Goal: Task Accomplishment & Management: Complete application form

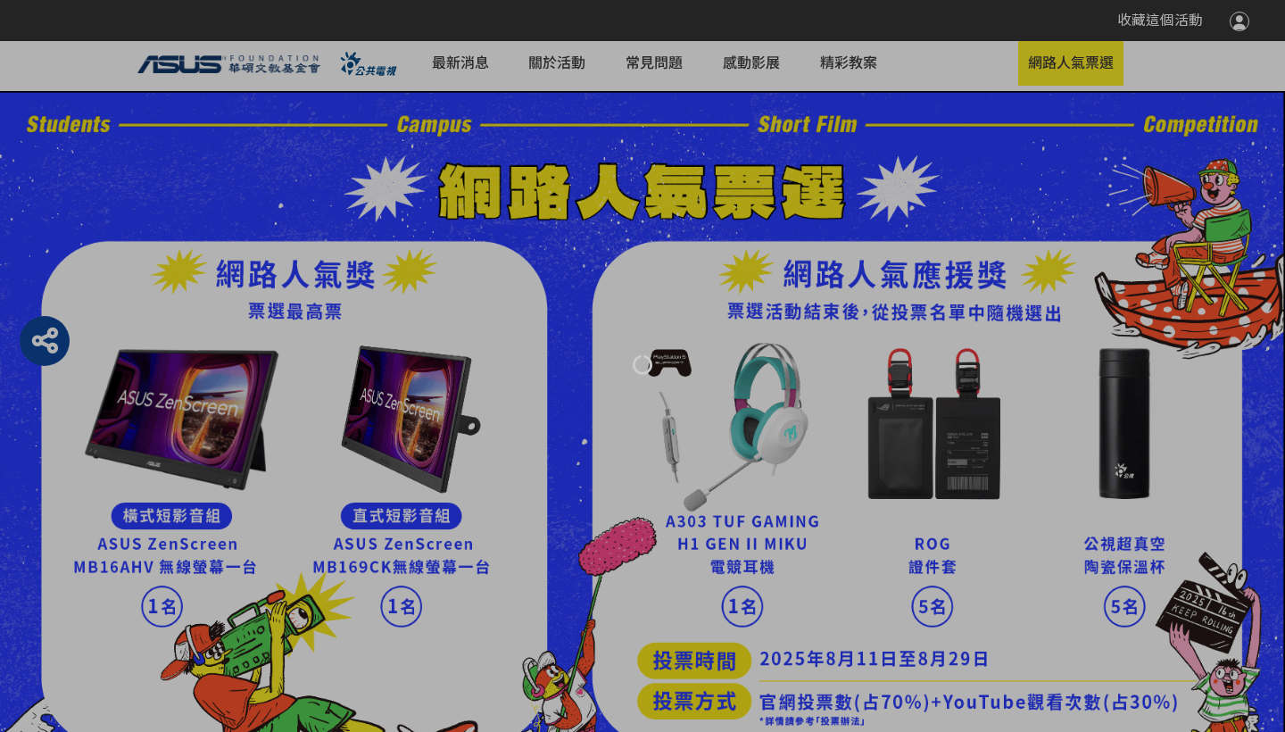
select select "185122:185341:13161"
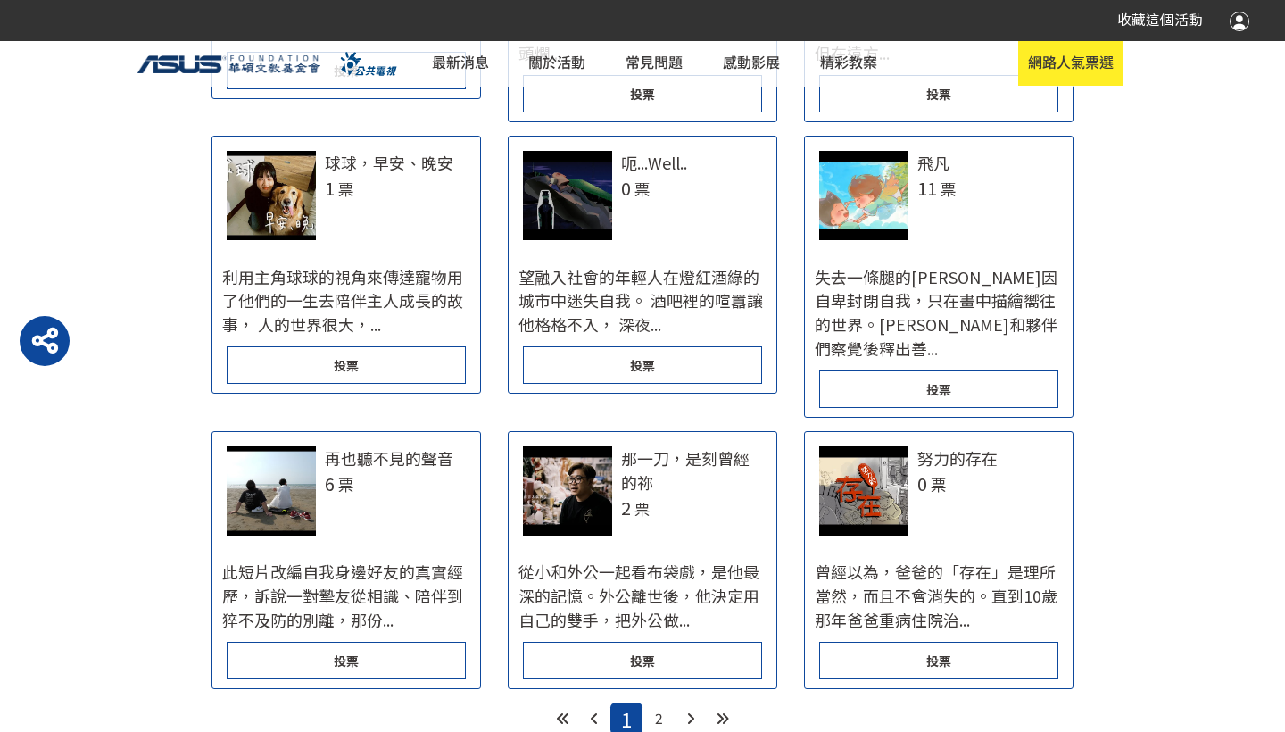
scroll to position [1875, 0]
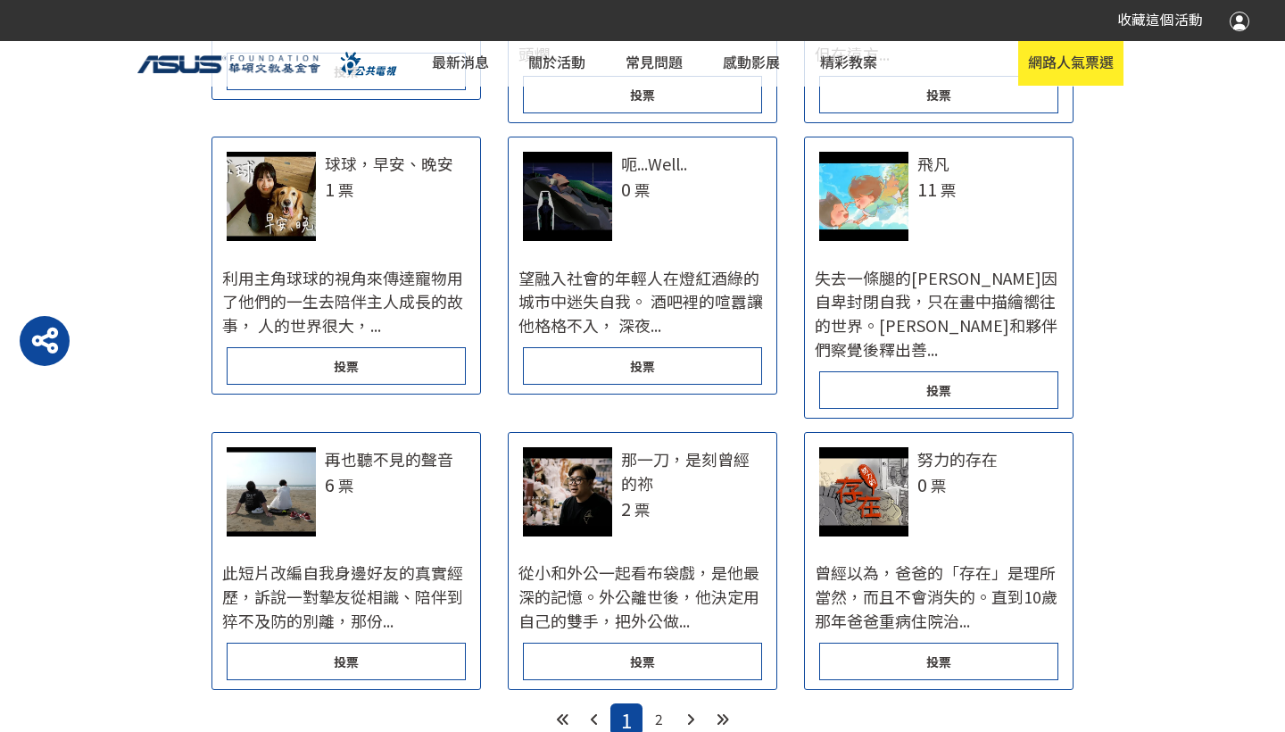
click at [661, 643] on div "投票" at bounding box center [642, 661] width 239 height 37
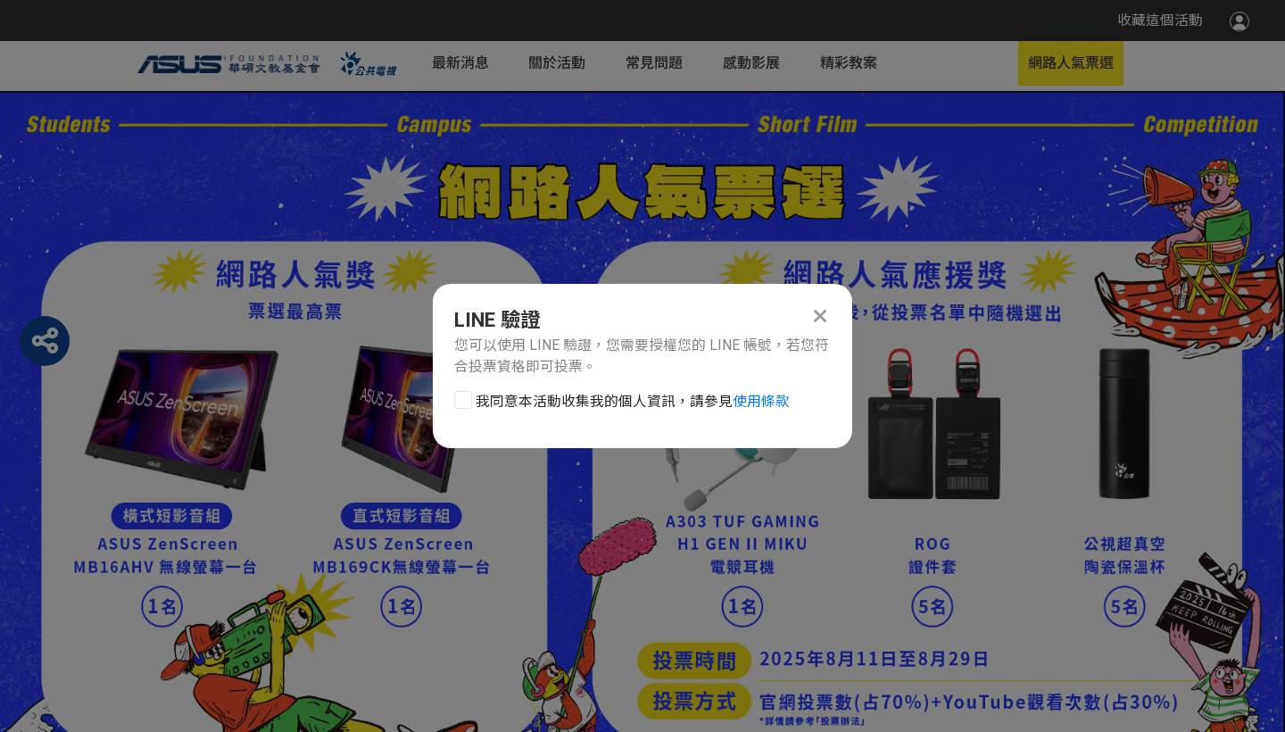
scroll to position [0, 0]
click at [462, 396] on div at bounding box center [463, 400] width 18 height 18
checkbox input "true"
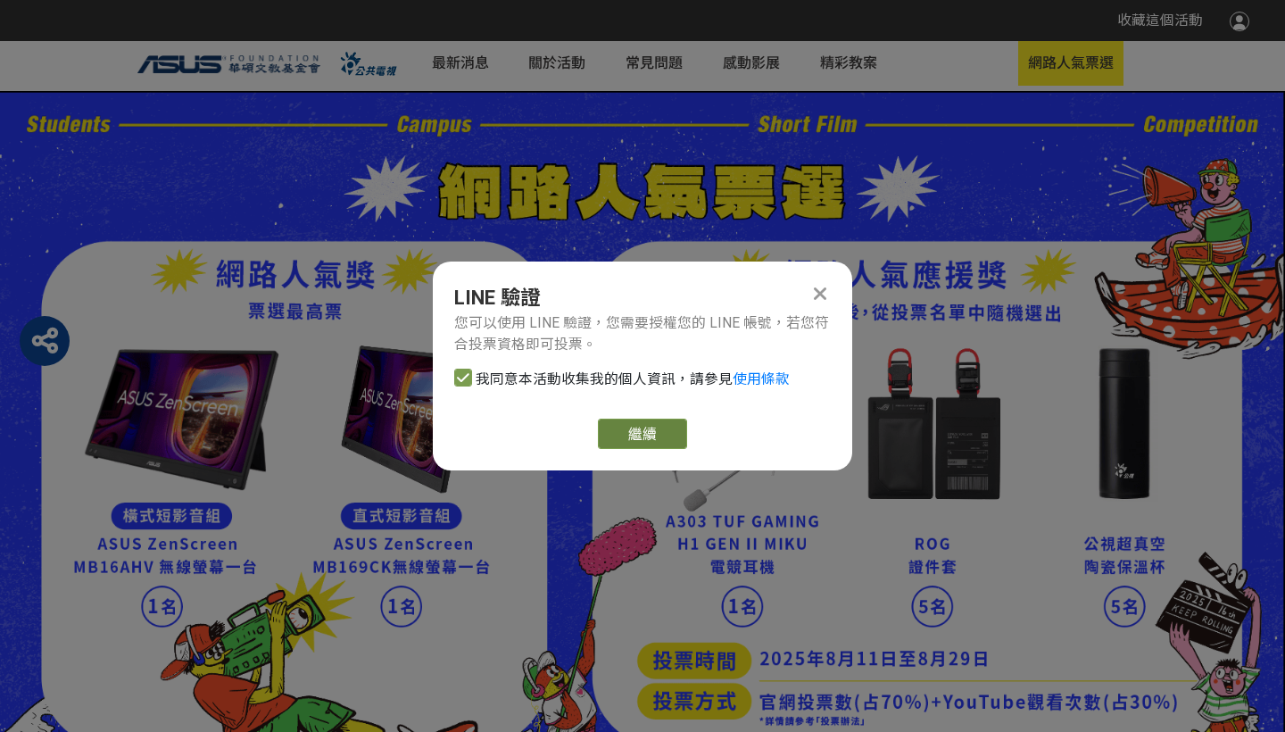
click at [635, 429] on link "繼續" at bounding box center [642, 434] width 89 height 30
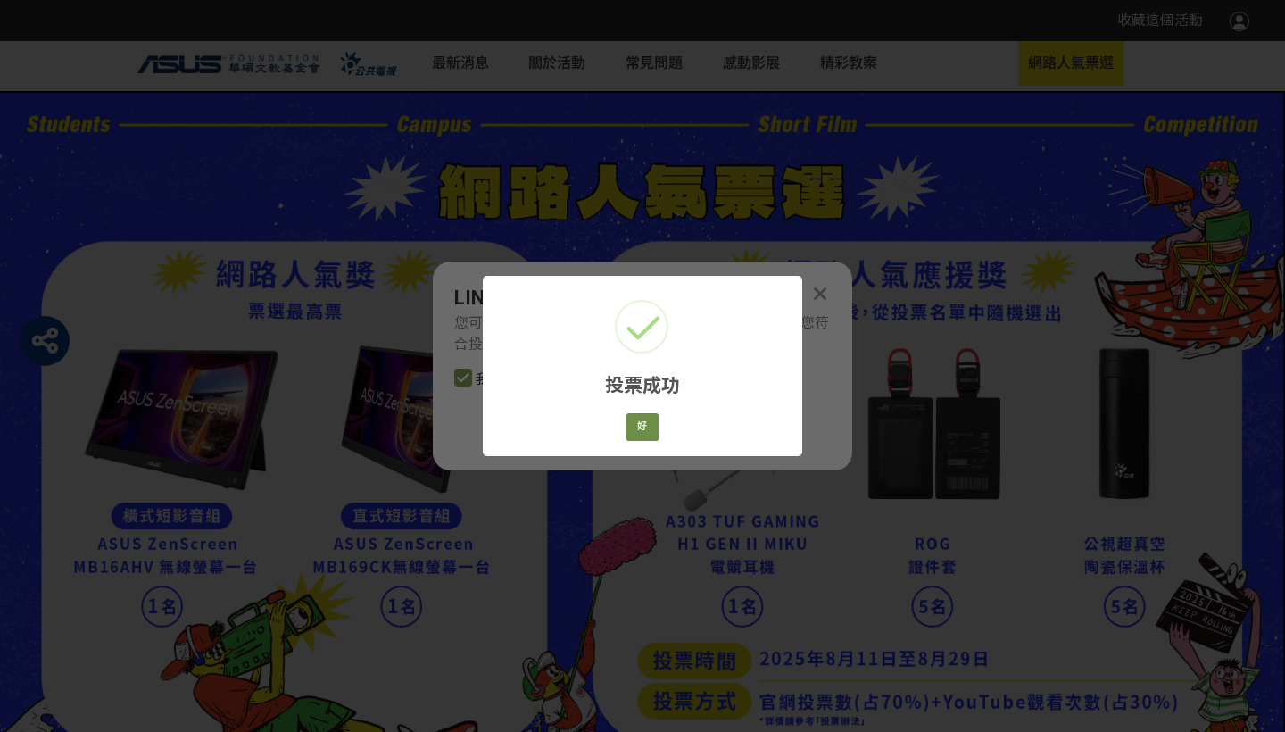
click at [647, 428] on button "好" at bounding box center [643, 427] width 32 height 28
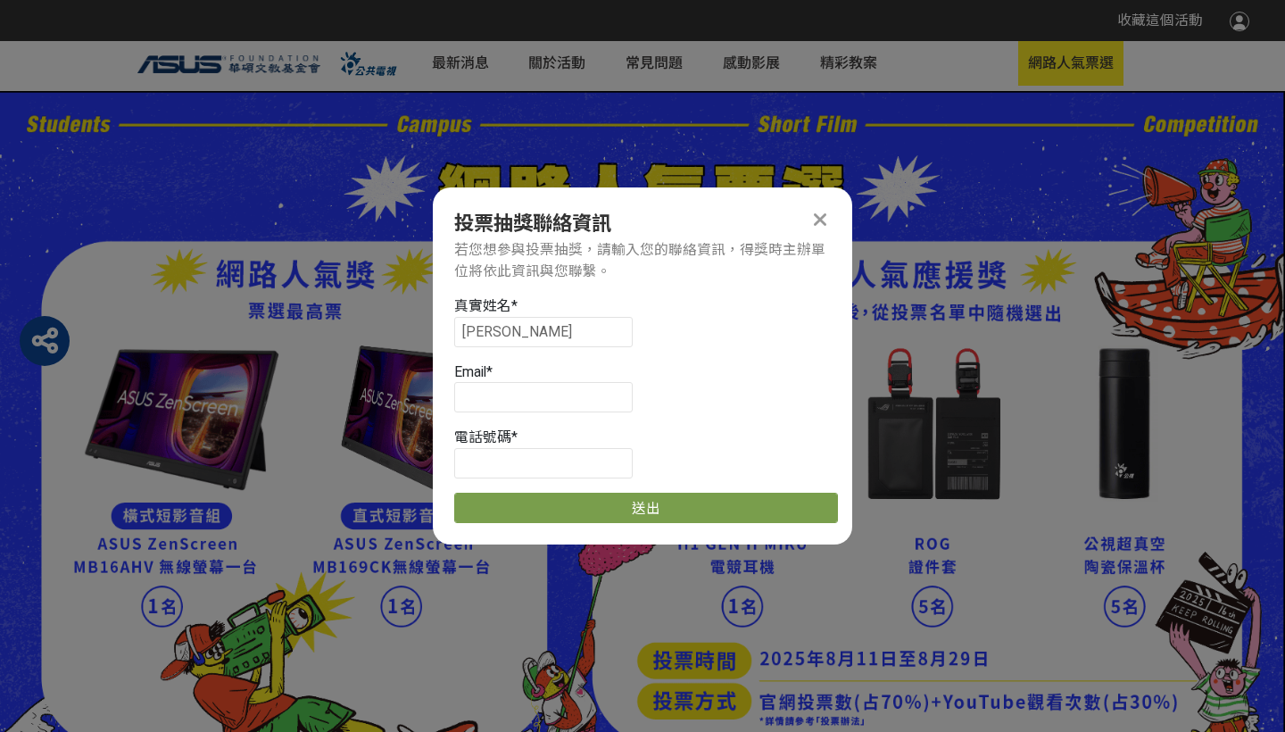
click at [817, 218] on icon at bounding box center [820, 220] width 12 height 20
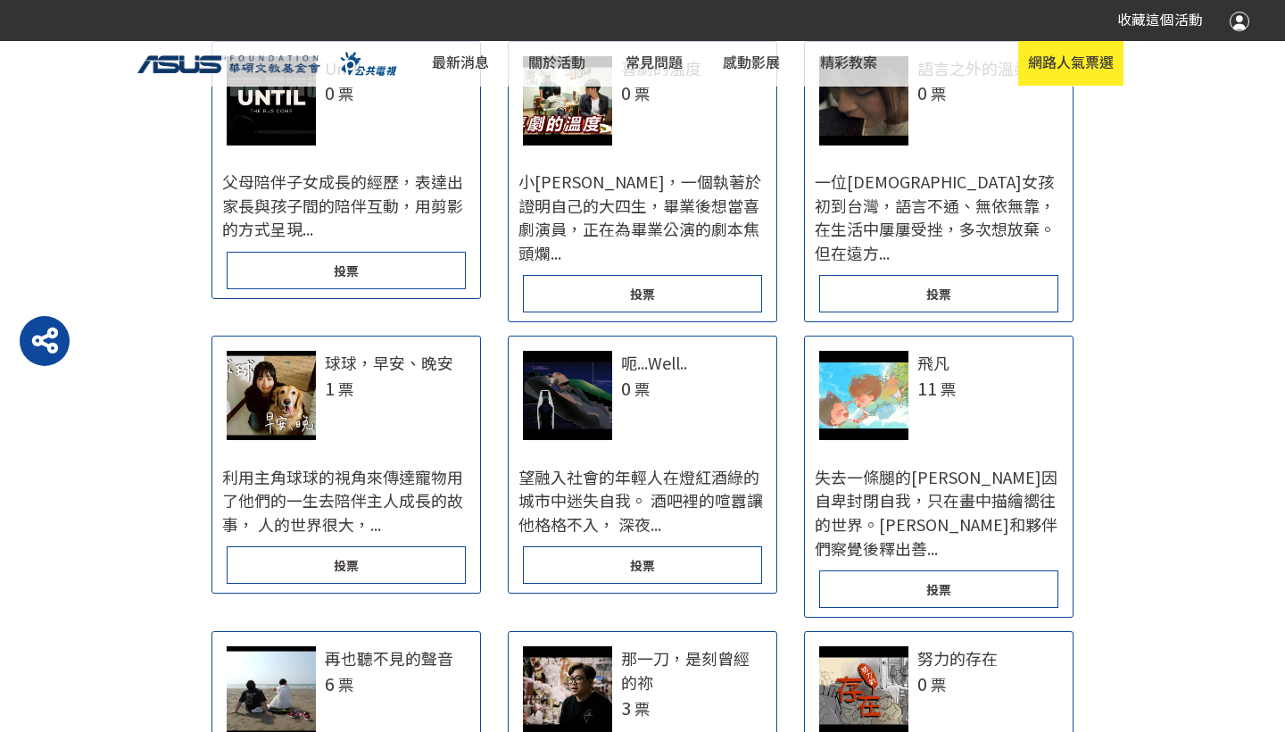
scroll to position [1875, 0]
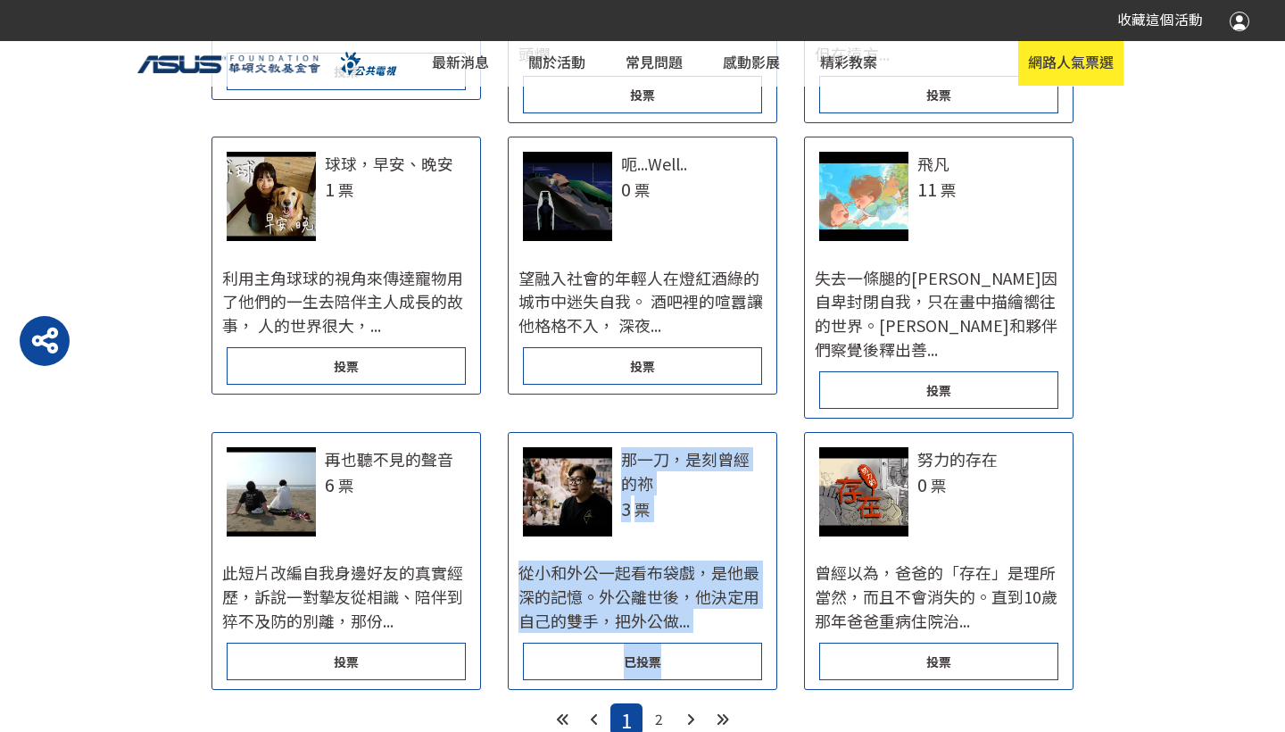
drag, startPoint x: 630, startPoint y: 479, endPoint x: 630, endPoint y: 527, distance: 47.3
click at [573, 551] on div "從小和外公一起看布袋戲，是他最深的記憶。外公離世後，他決定用自己的雙手，把外公做..." at bounding box center [643, 597] width 268 height 92
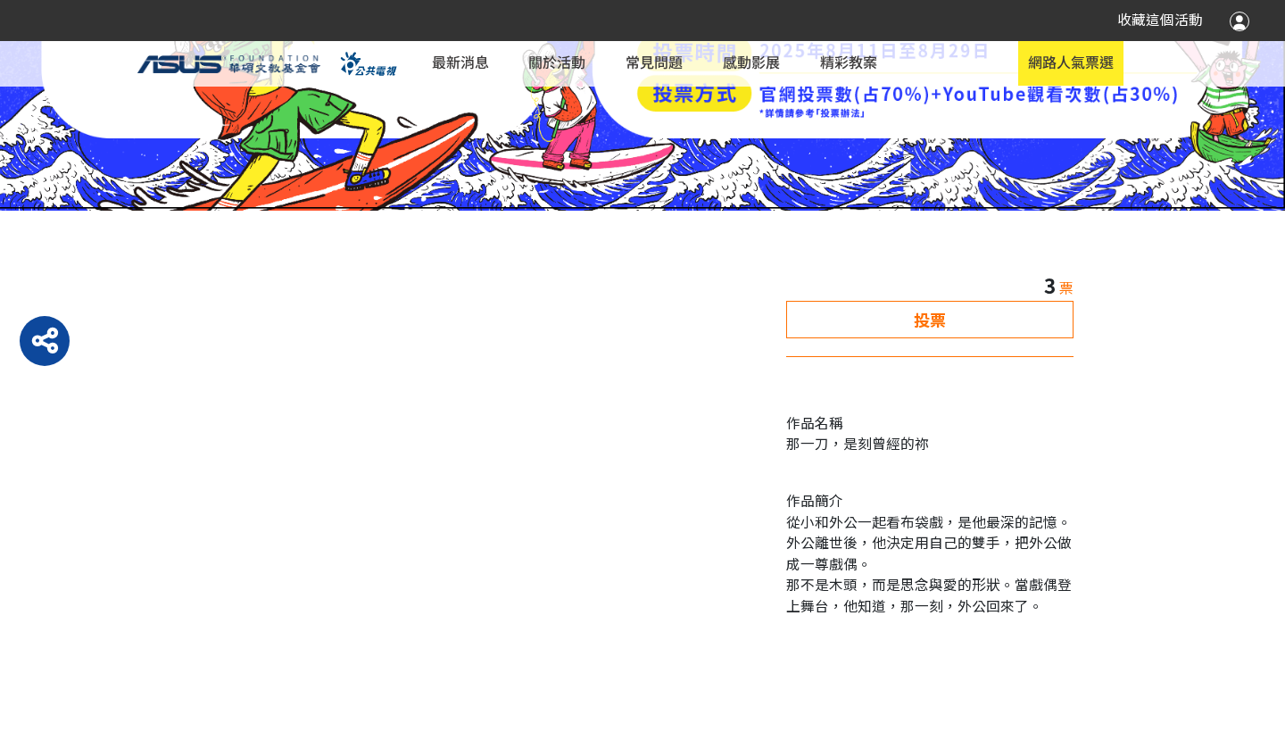
scroll to position [607, 0]
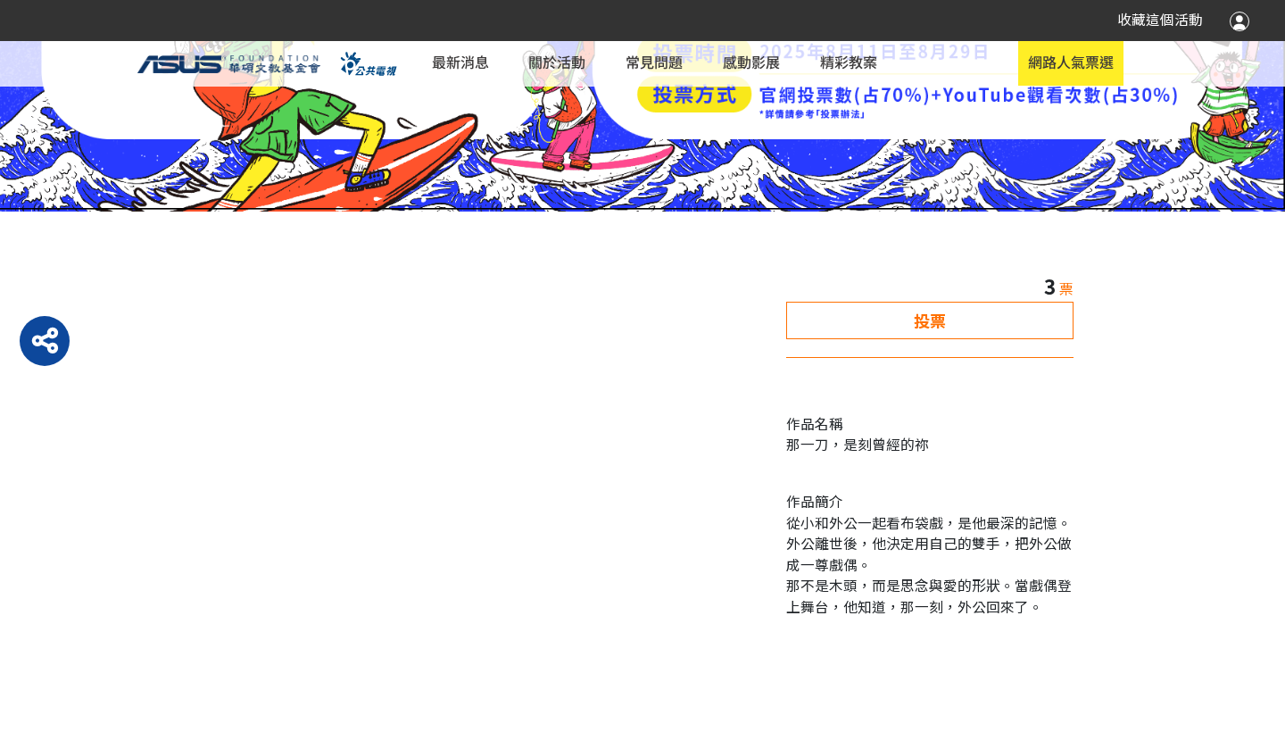
click at [1055, 287] on span "3" at bounding box center [1050, 285] width 12 height 29
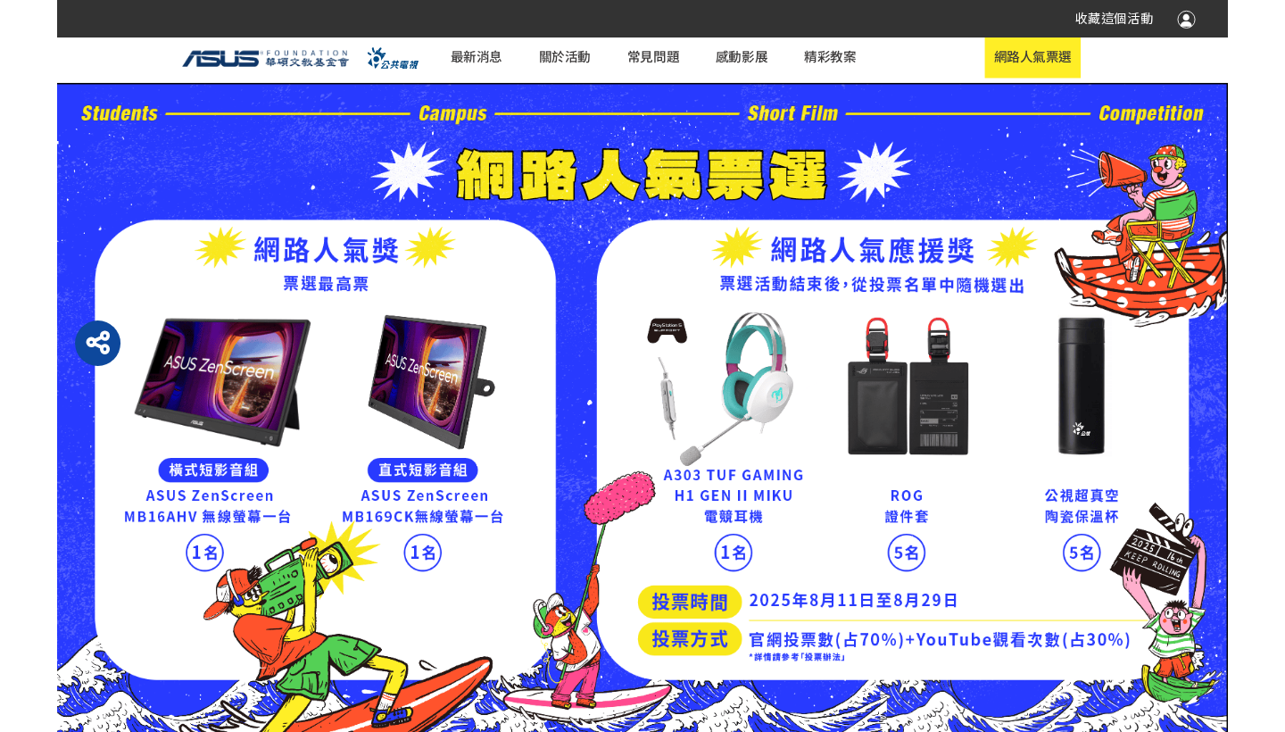
scroll to position [536, 0]
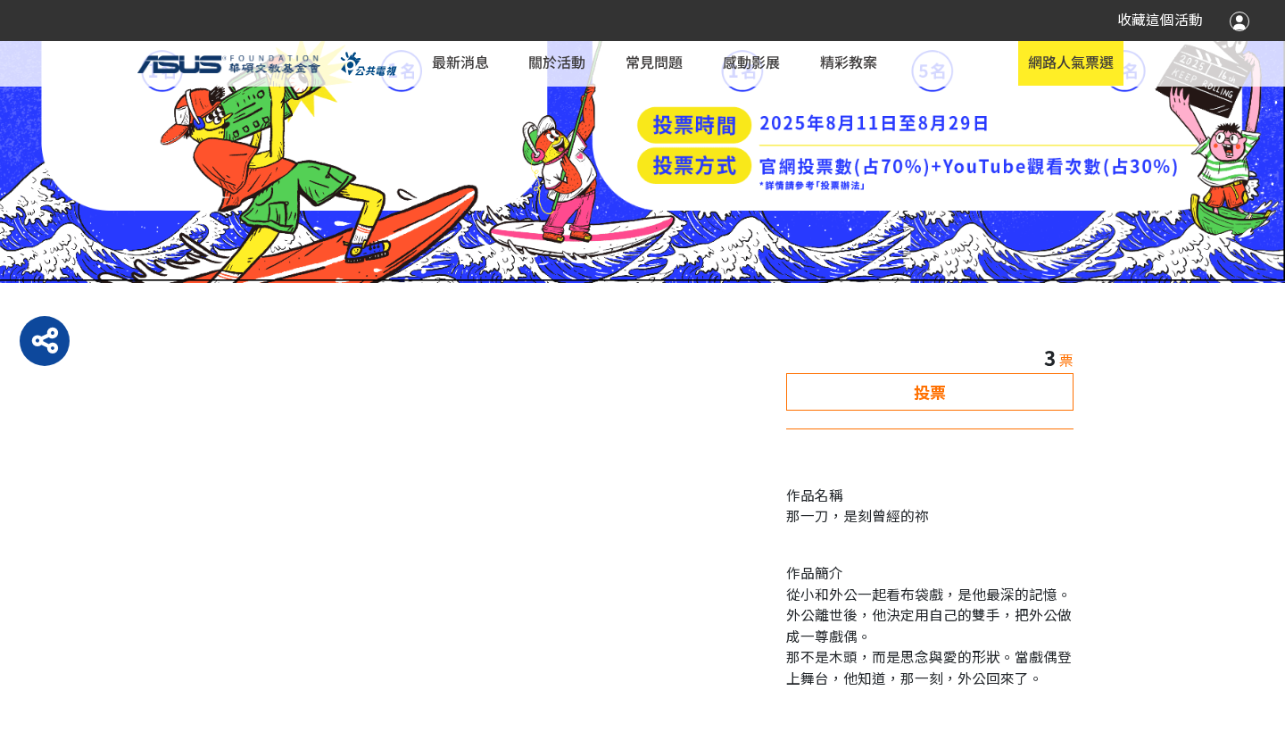
select select "185122:185341:13161"
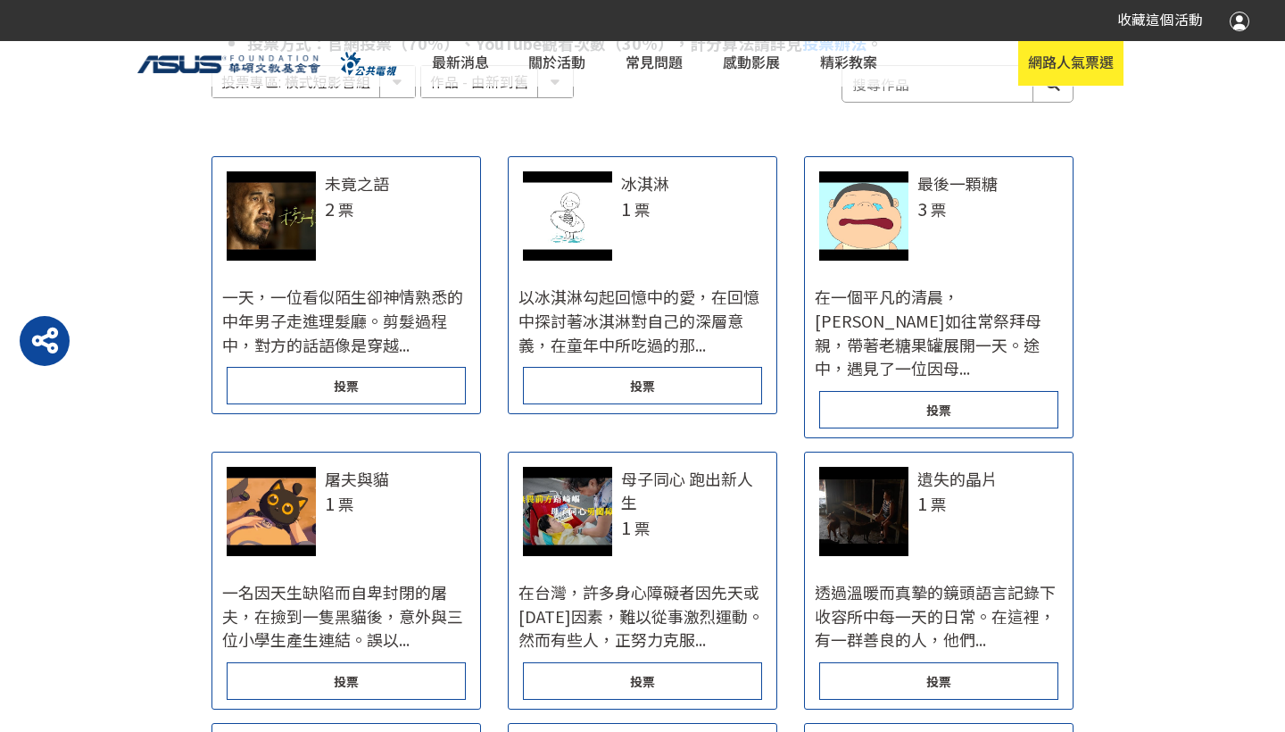
scroll to position [987, 0]
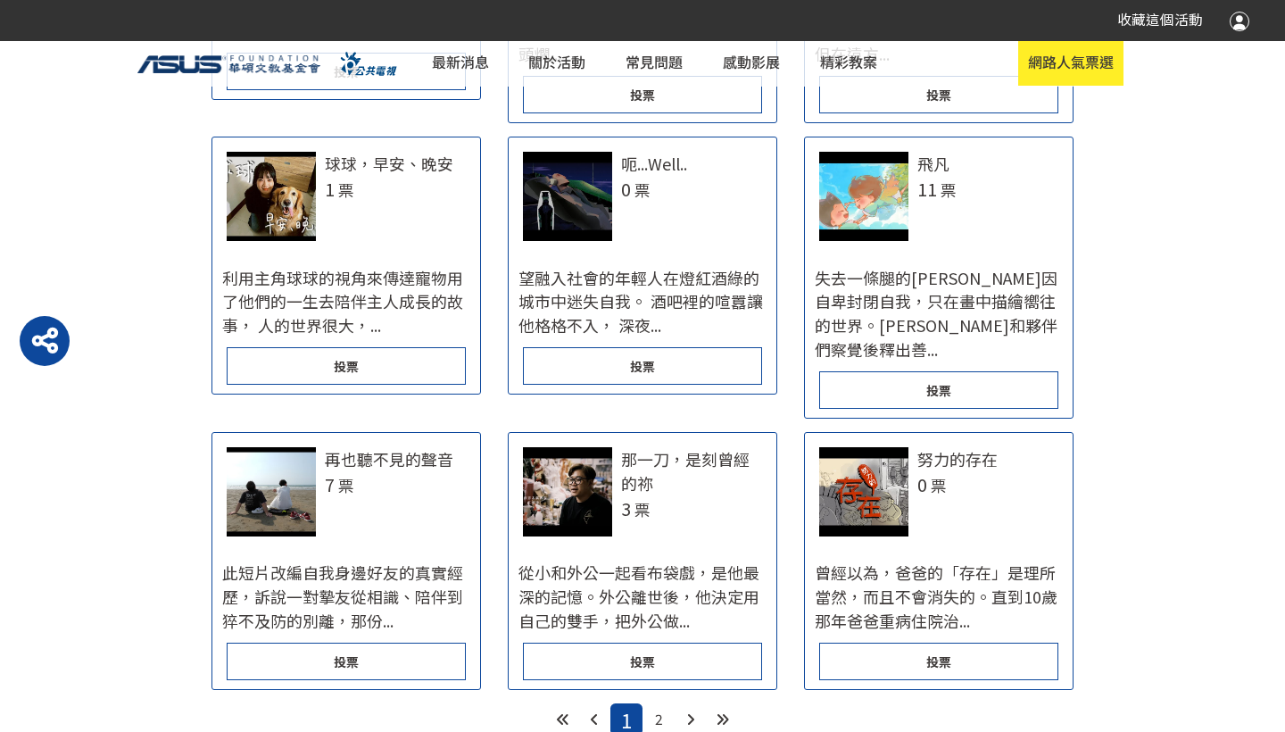
click at [296, 447] on div at bounding box center [271, 491] width 89 height 89
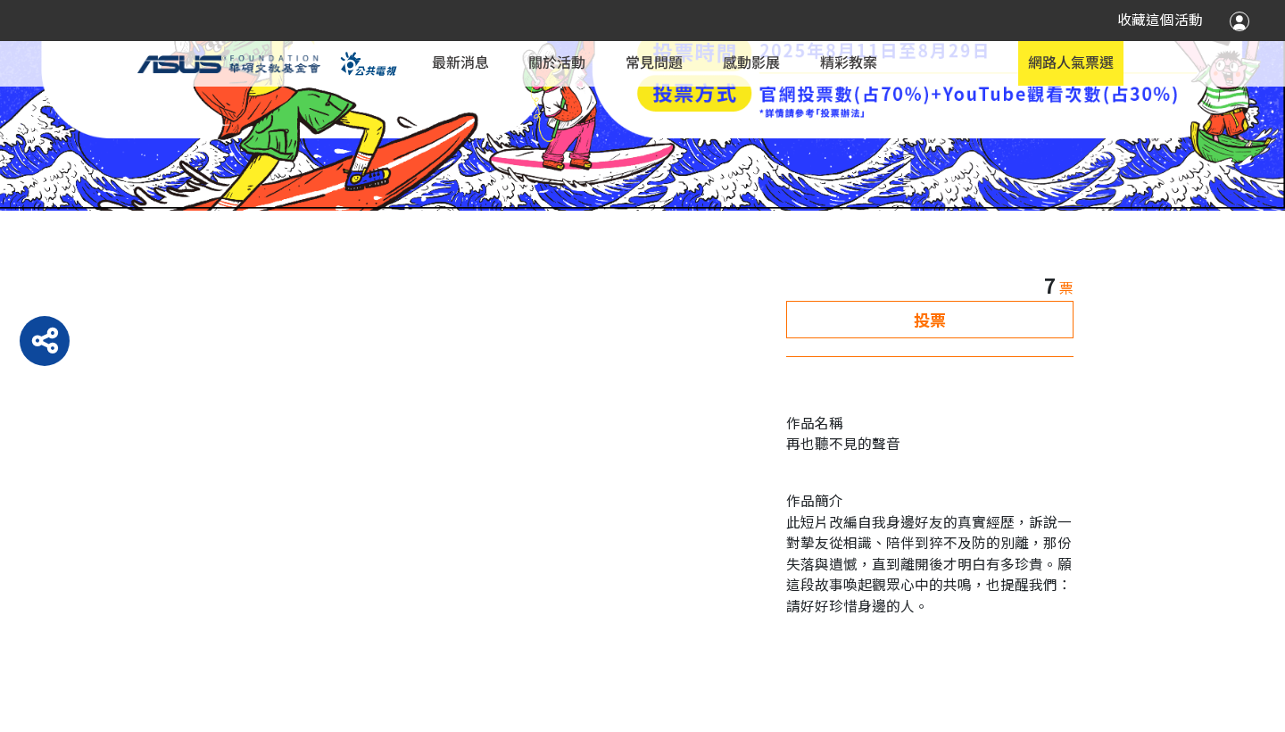
scroll to position [607, 0]
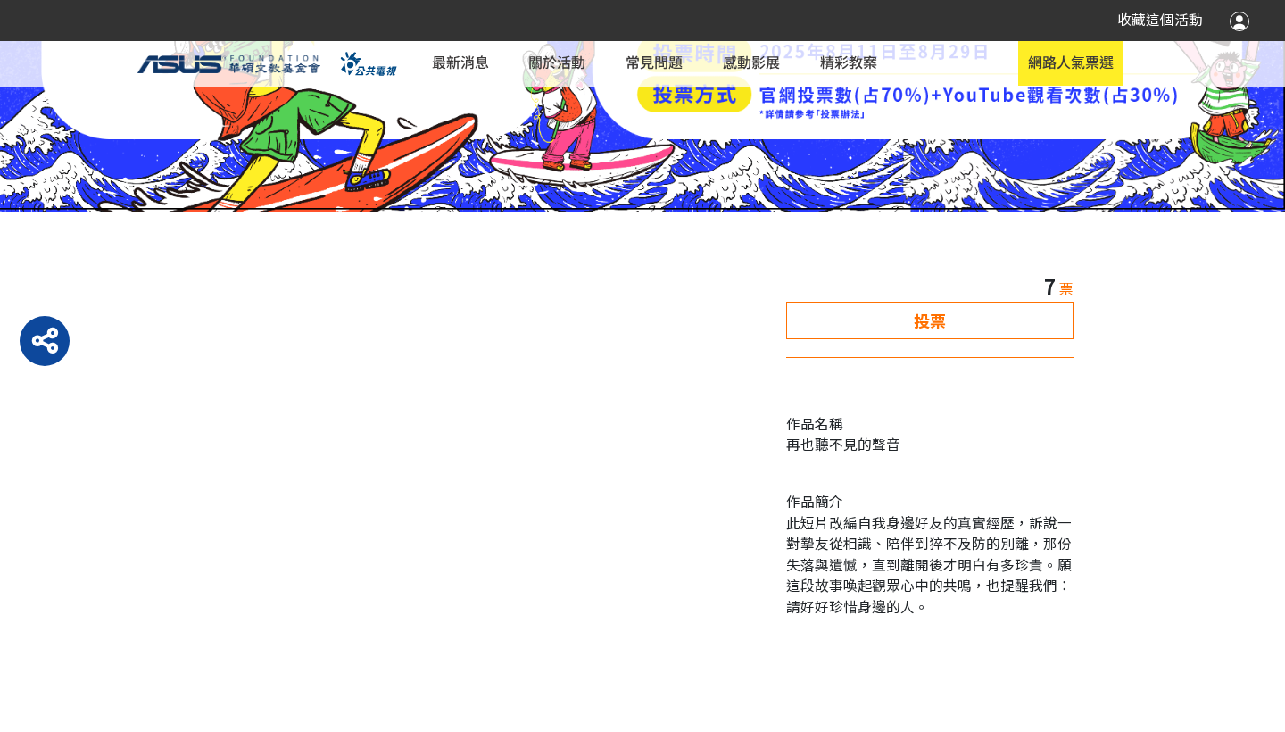
click at [949, 305] on div "投票" at bounding box center [929, 320] width 287 height 37
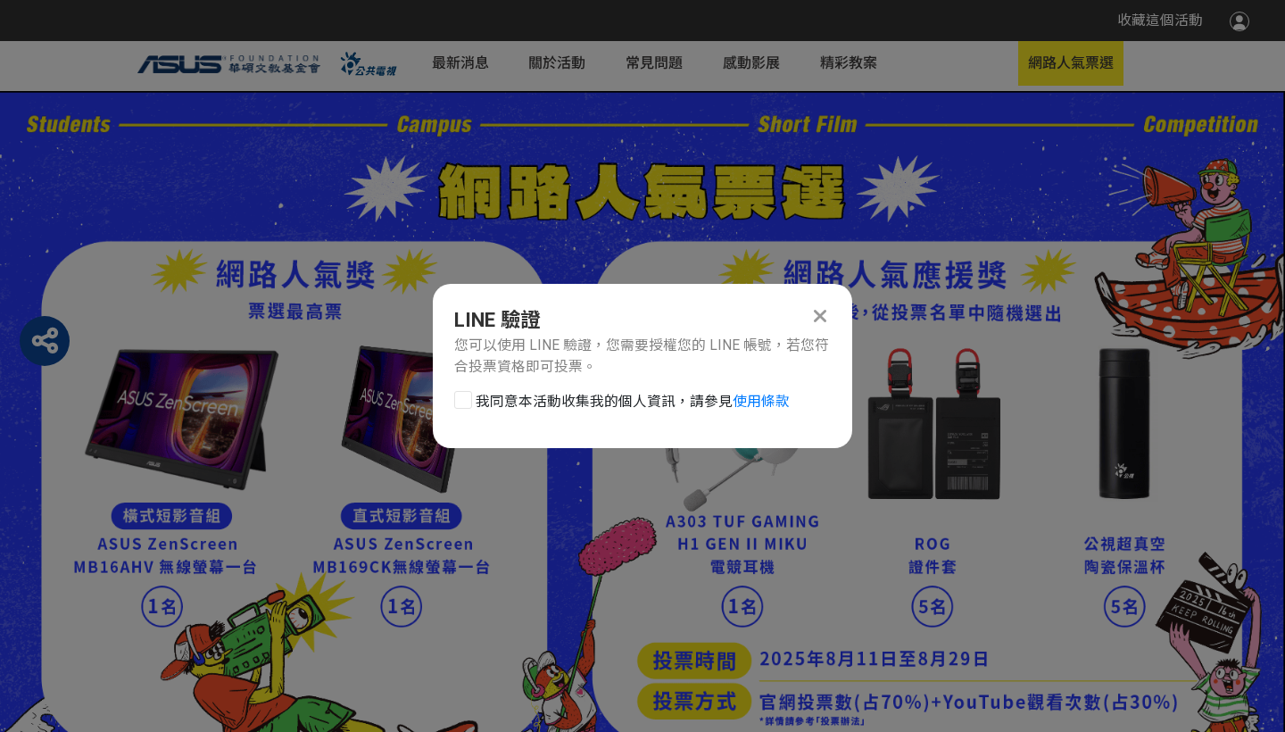
click at [459, 395] on div at bounding box center [463, 400] width 18 height 18
checkbox input "true"
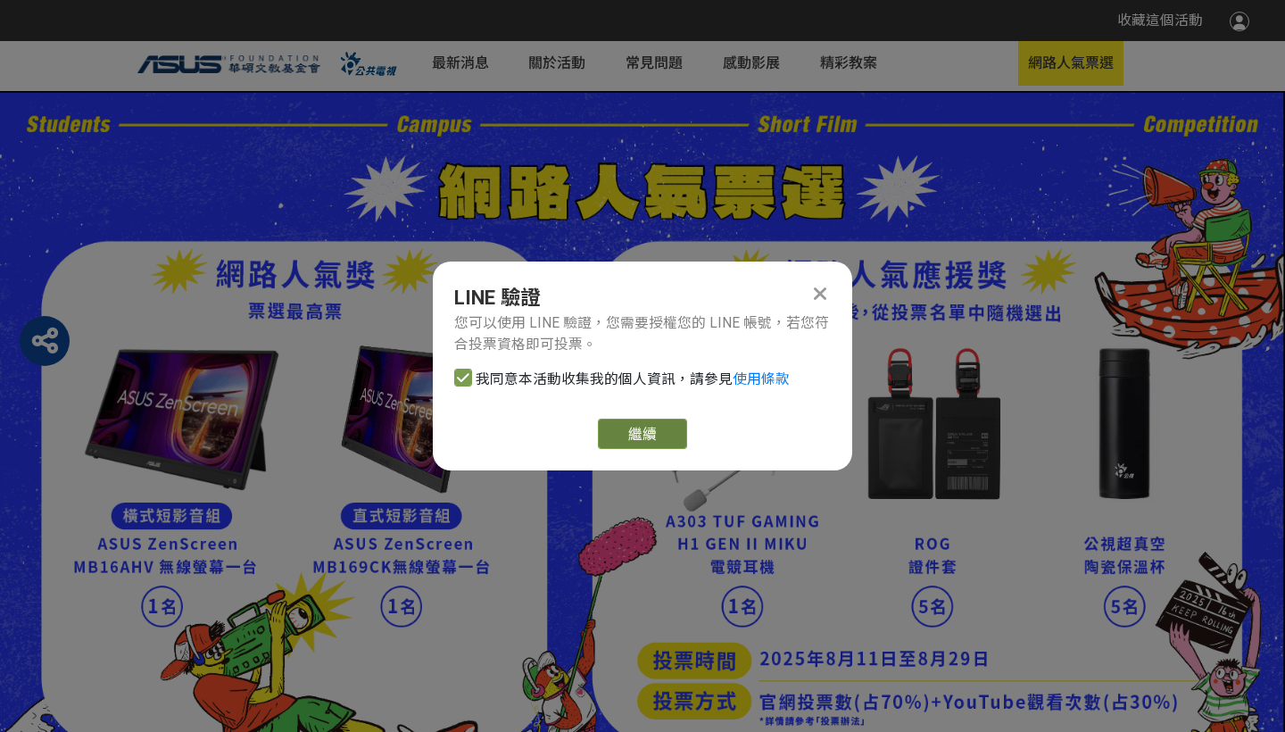
click at [644, 433] on button "繼續" at bounding box center [642, 434] width 89 height 30
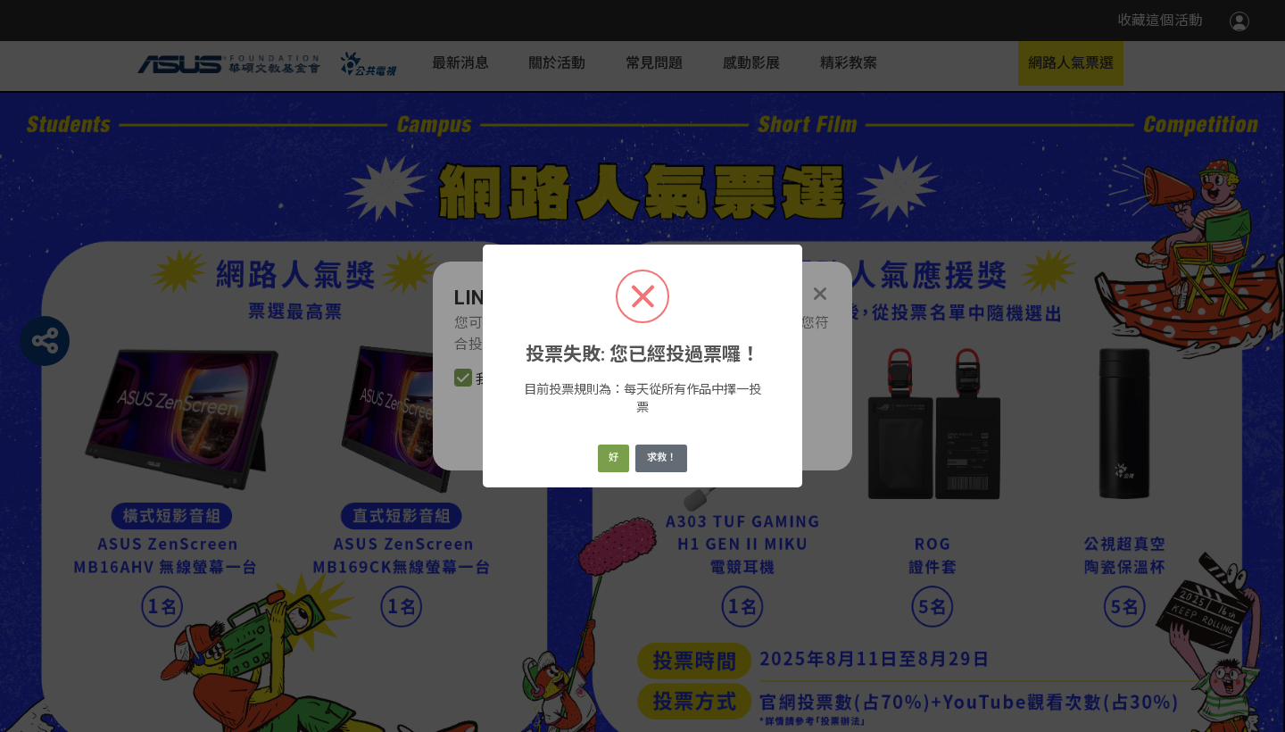
click at [658, 461] on button "求救！" at bounding box center [662, 459] width 52 height 28
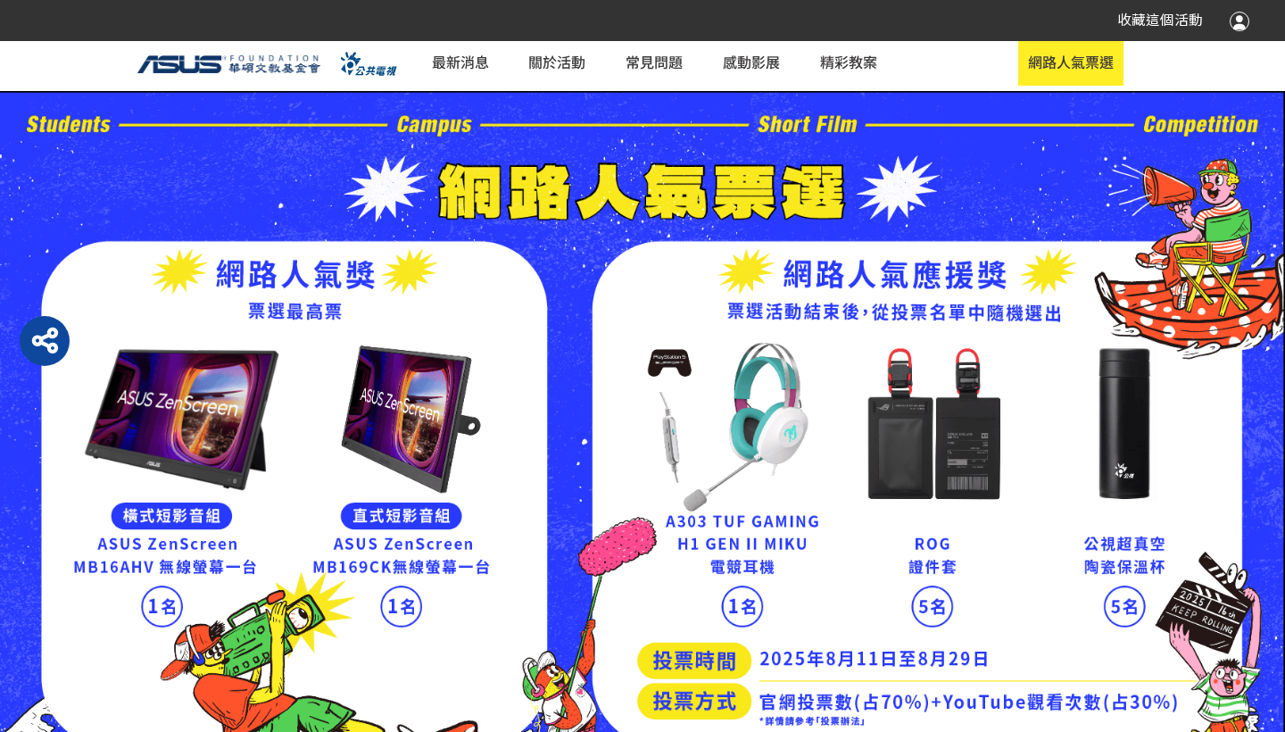
scroll to position [607, 0]
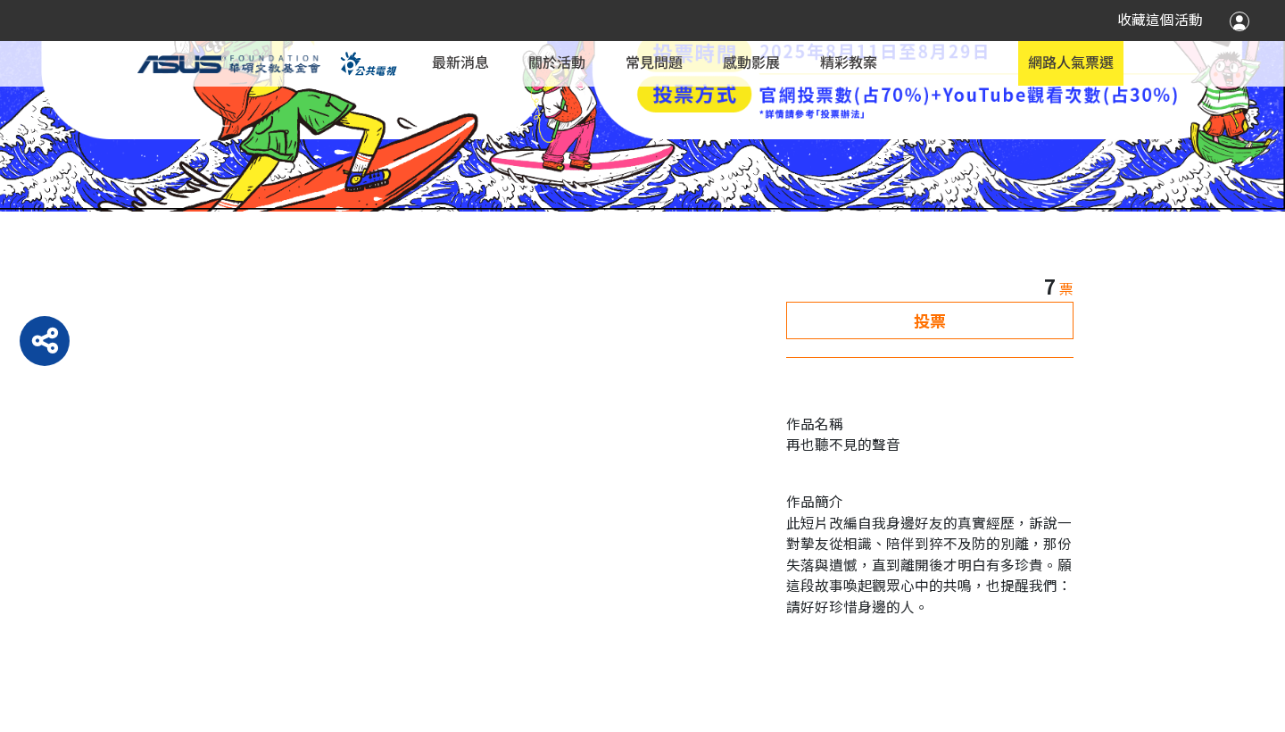
select select "185122:185341:13161"
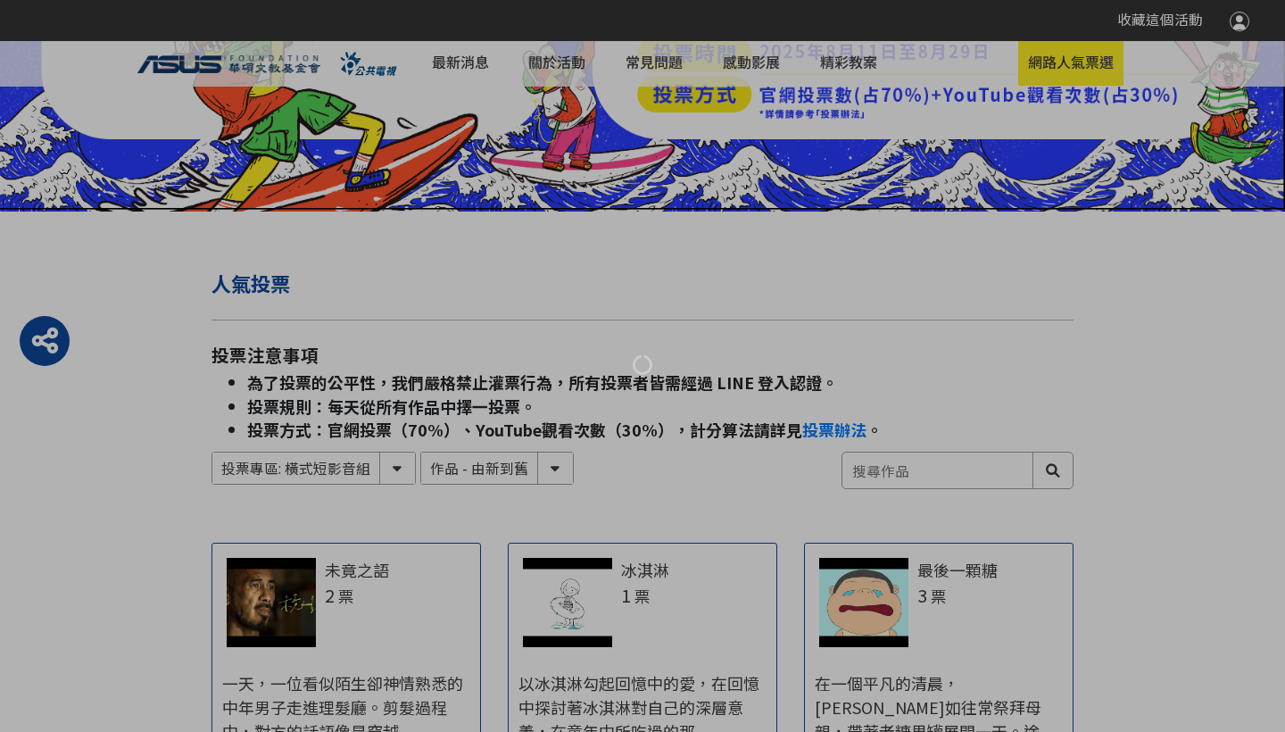
scroll to position [1875, 0]
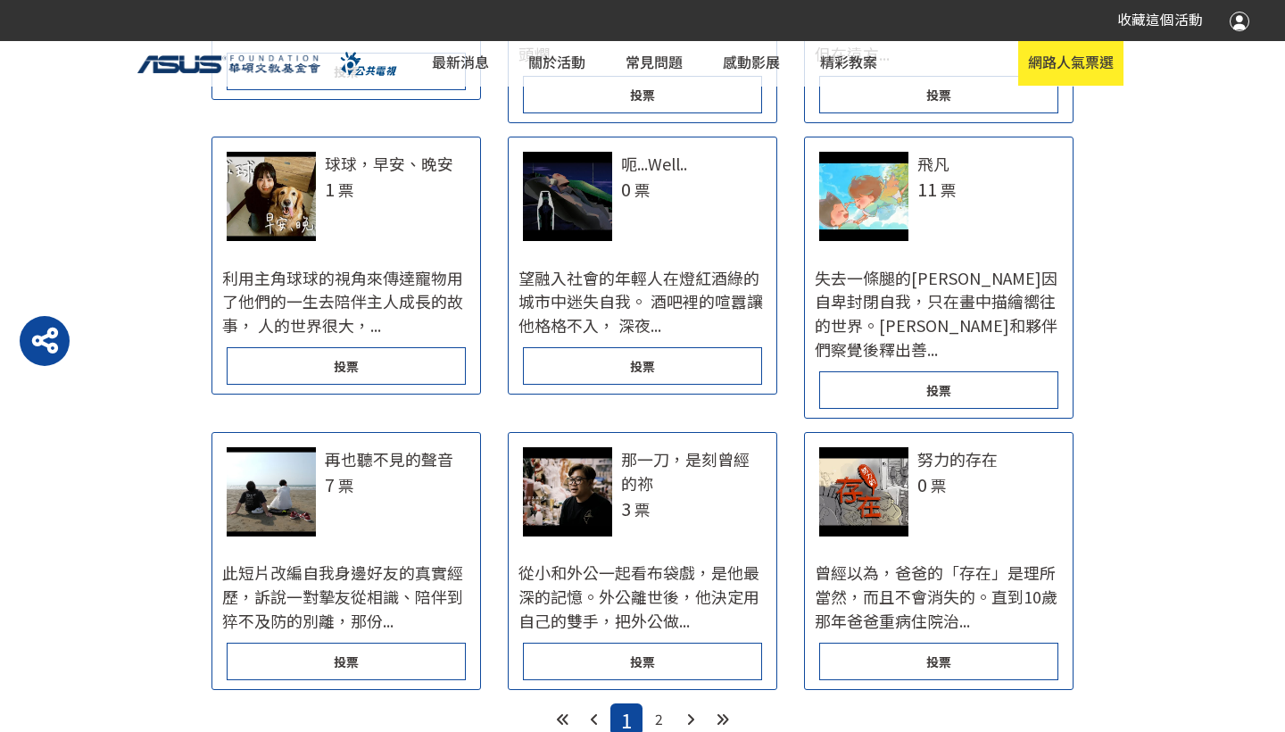
click at [659, 464] on div "那一刀，是刻曾經的祢 3 票 從小和外公一起看布袋戲，是他最深的記憶。外公離世後，他決定用自己的雙手，把外公做..." at bounding box center [643, 544] width 268 height 195
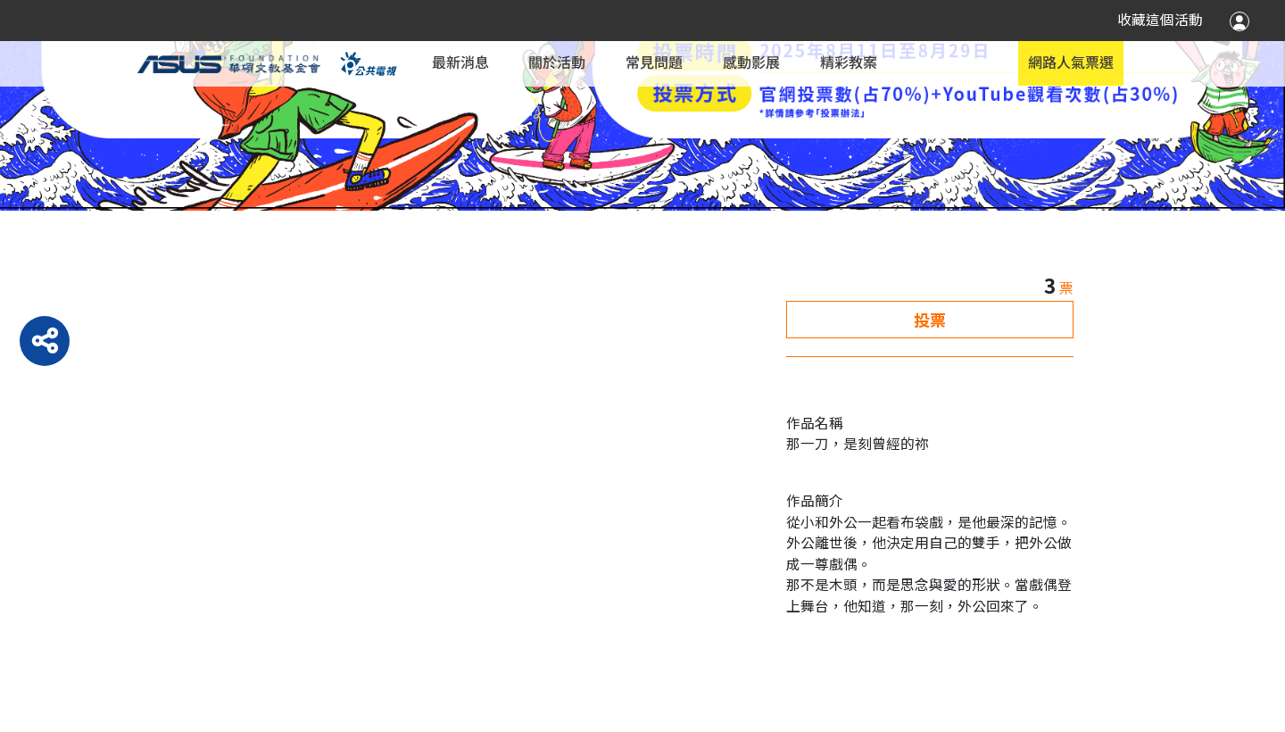
scroll to position [607, 0]
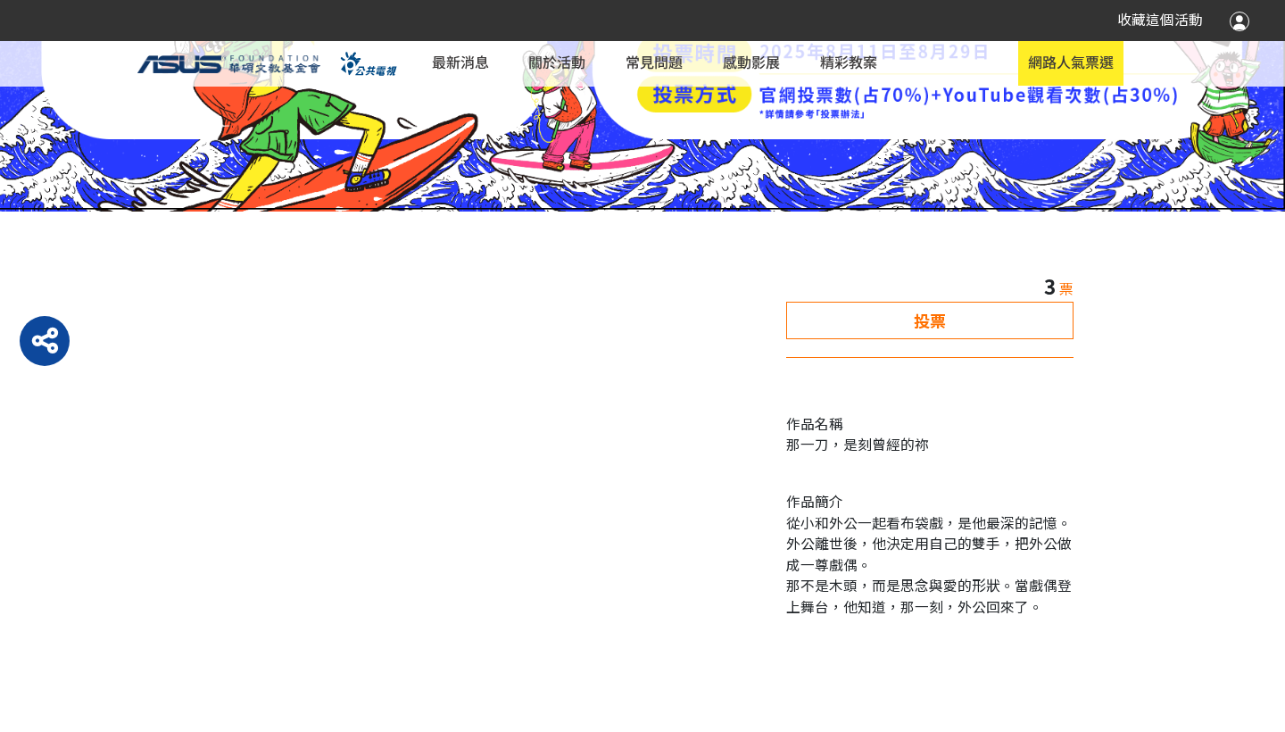
click at [1031, 309] on div "投票" at bounding box center [929, 320] width 287 height 37
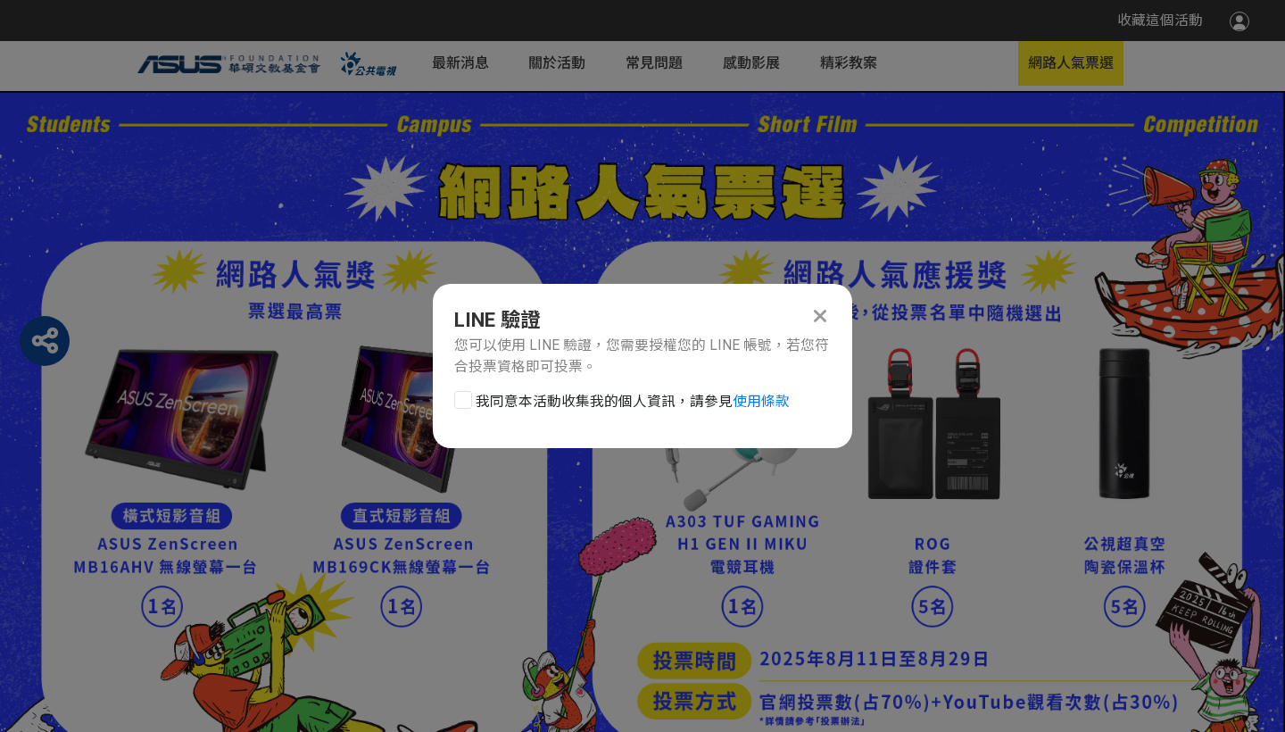
click at [464, 392] on div at bounding box center [463, 400] width 18 height 18
checkbox input "true"
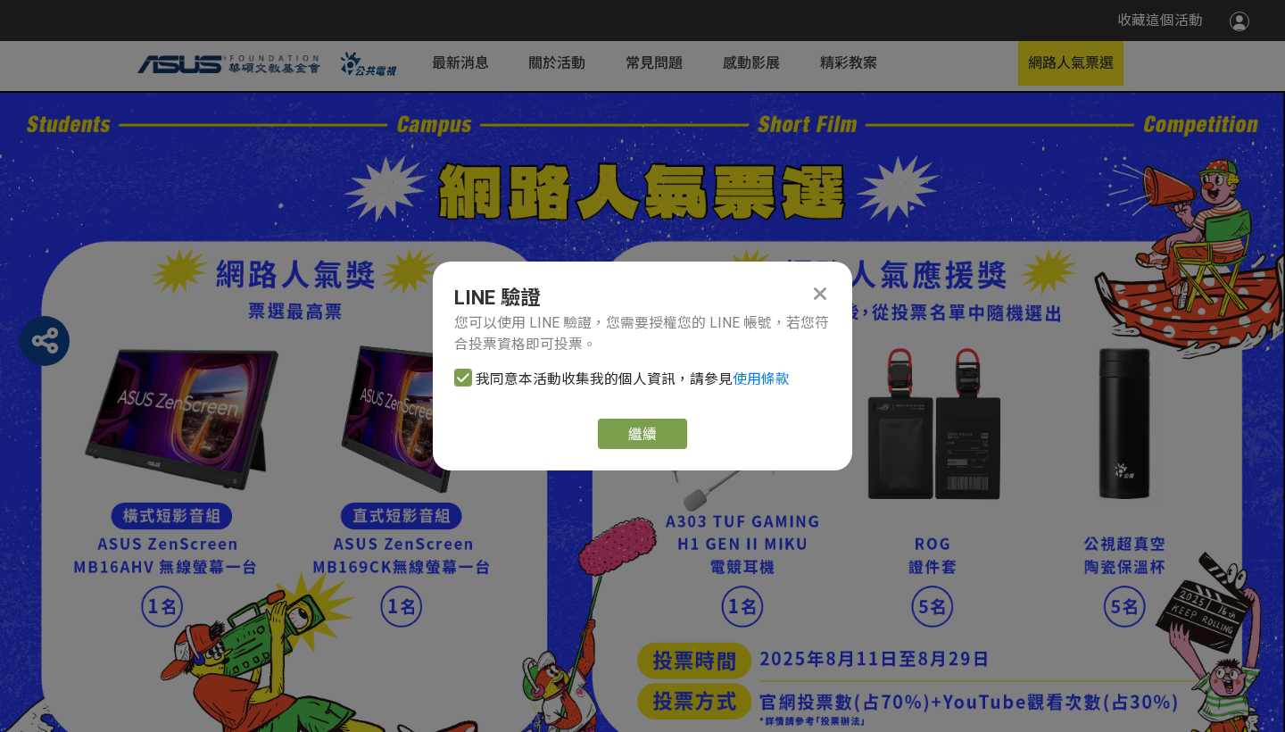
click at [824, 300] on icon at bounding box center [820, 294] width 12 height 20
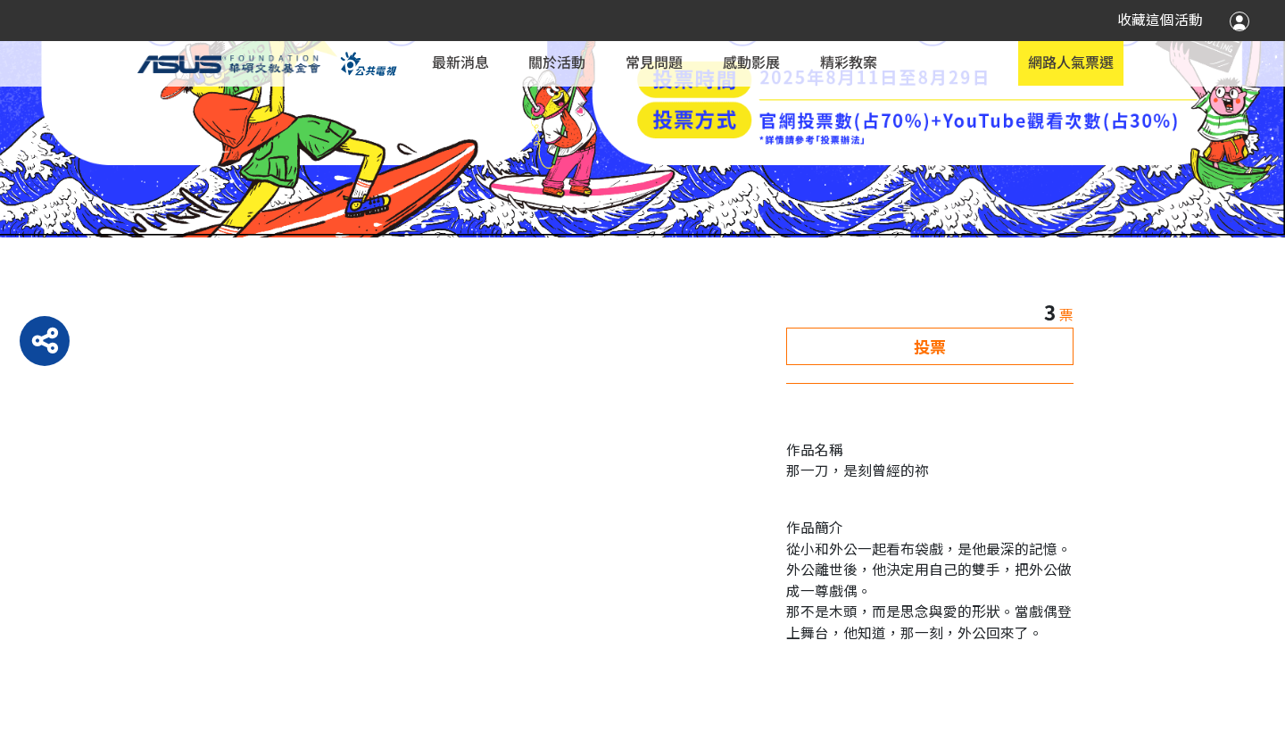
scroll to position [580, 0]
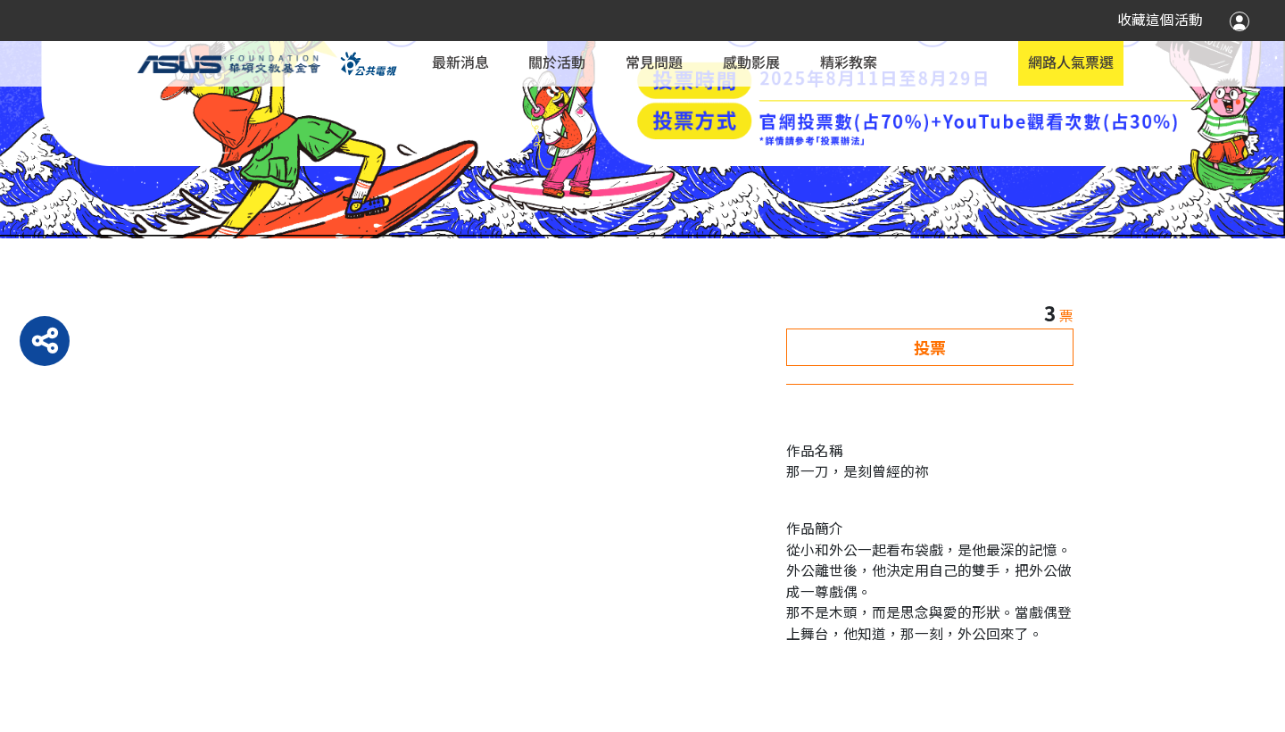
select select "185122:185341:13161"
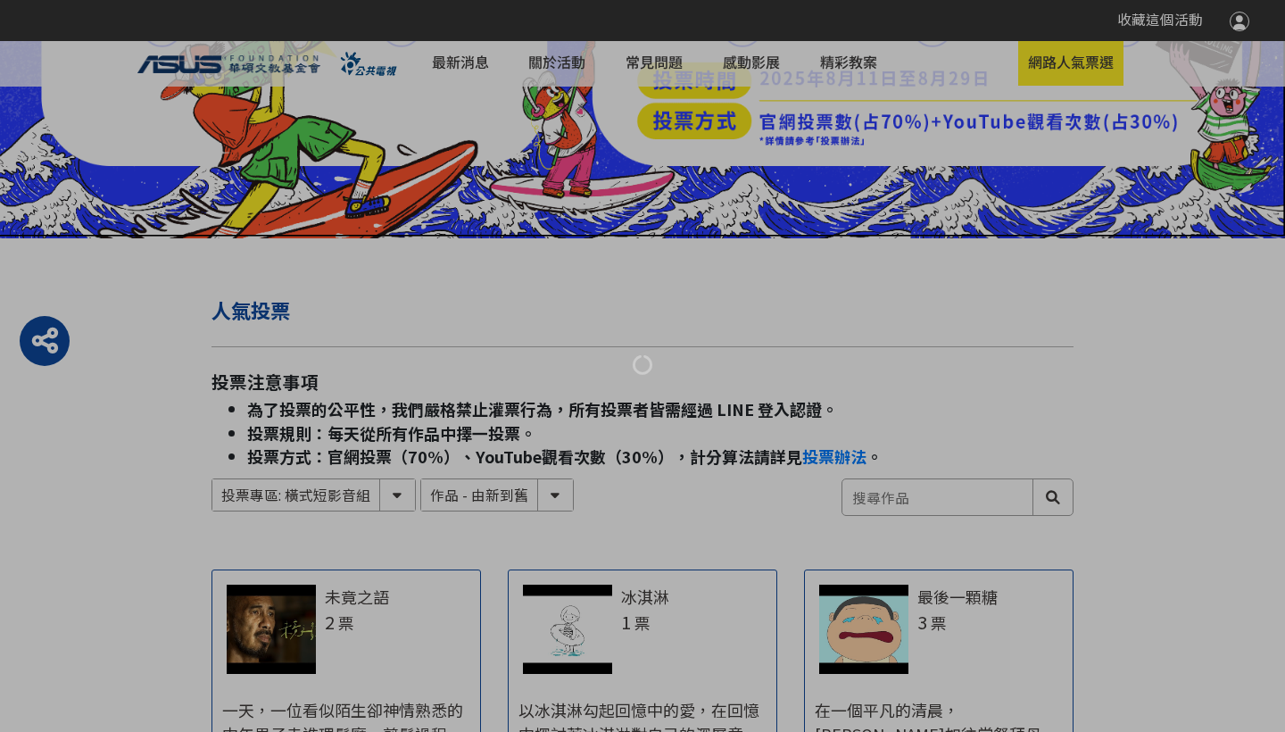
scroll to position [1875, 0]
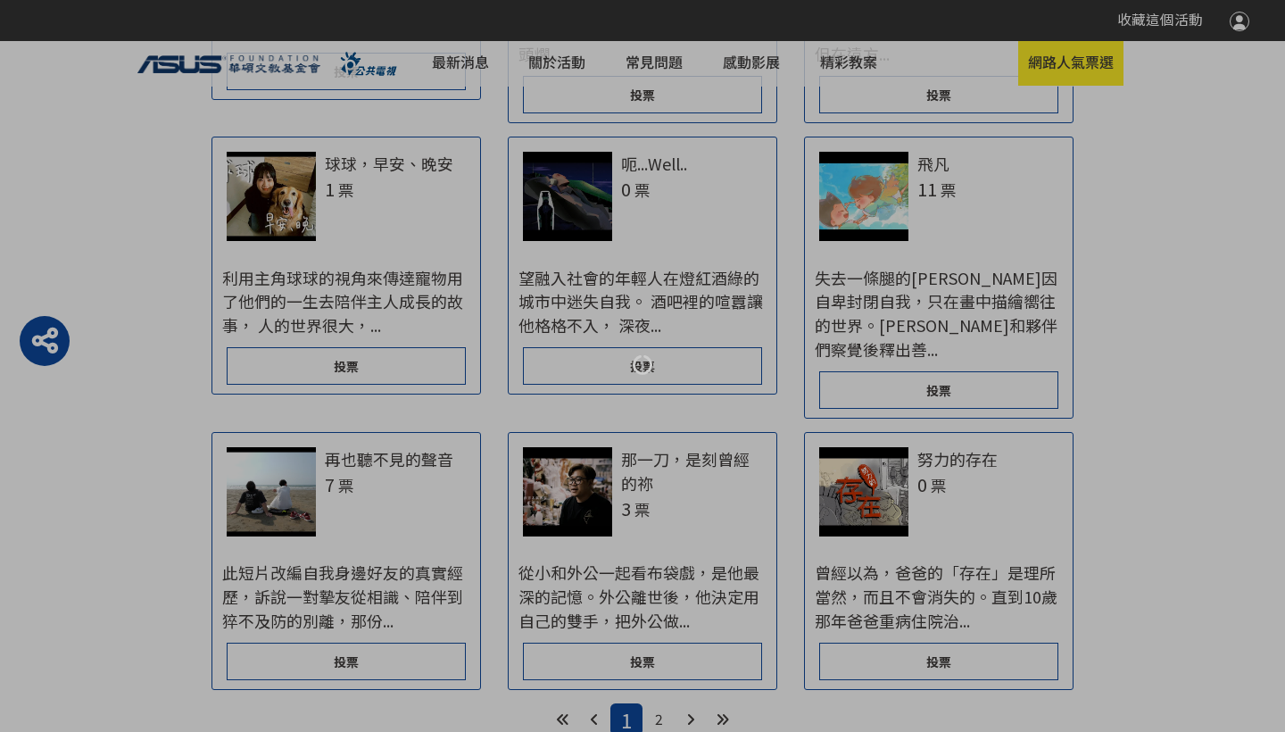
click at [677, 629] on div at bounding box center [642, 366] width 1285 height 732
click at [665, 629] on div at bounding box center [642, 366] width 1285 height 732
click at [656, 629] on div at bounding box center [642, 366] width 1285 height 732
